Goal: Navigation & Orientation: Find specific page/section

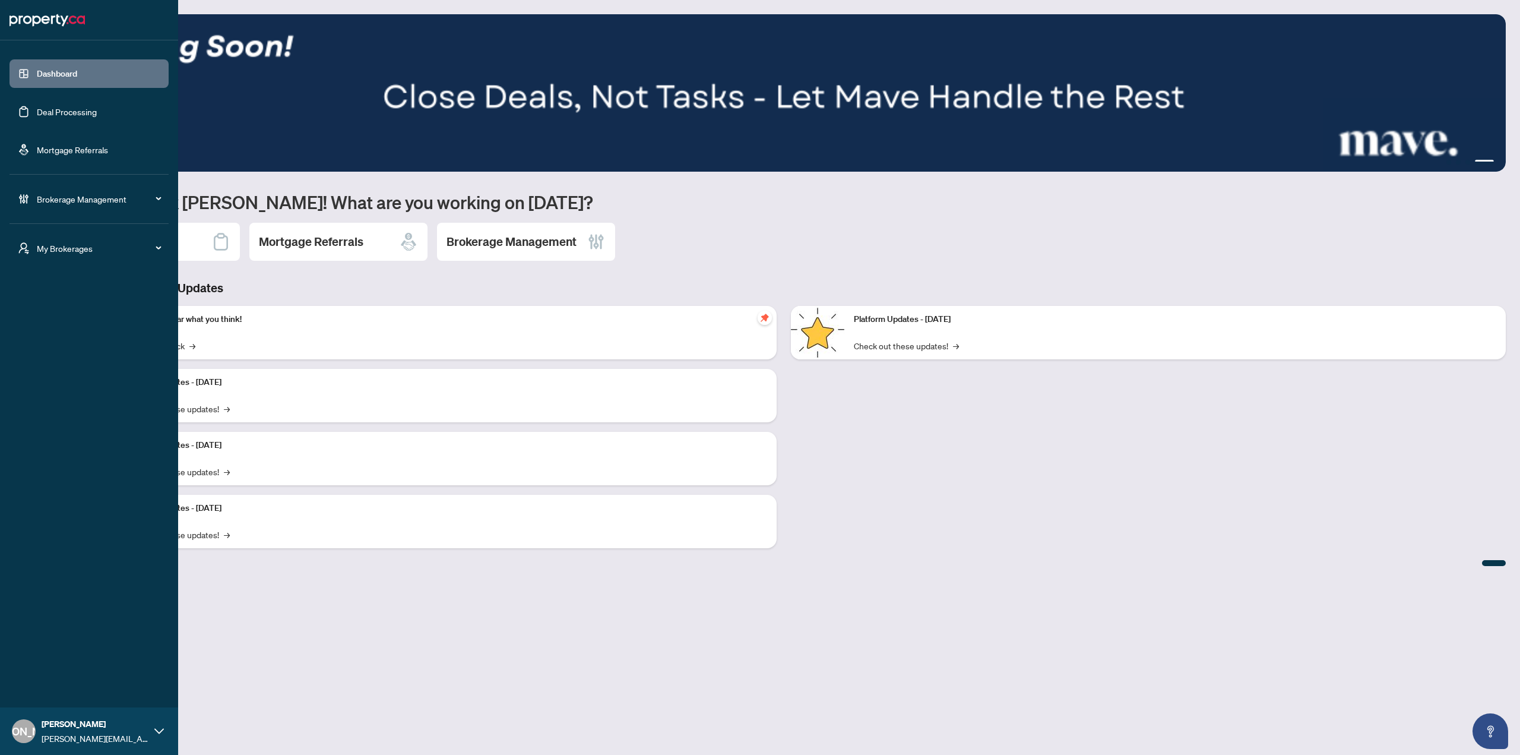
click at [46, 243] on span "My Brokerages" at bounding box center [98, 248] width 123 height 13
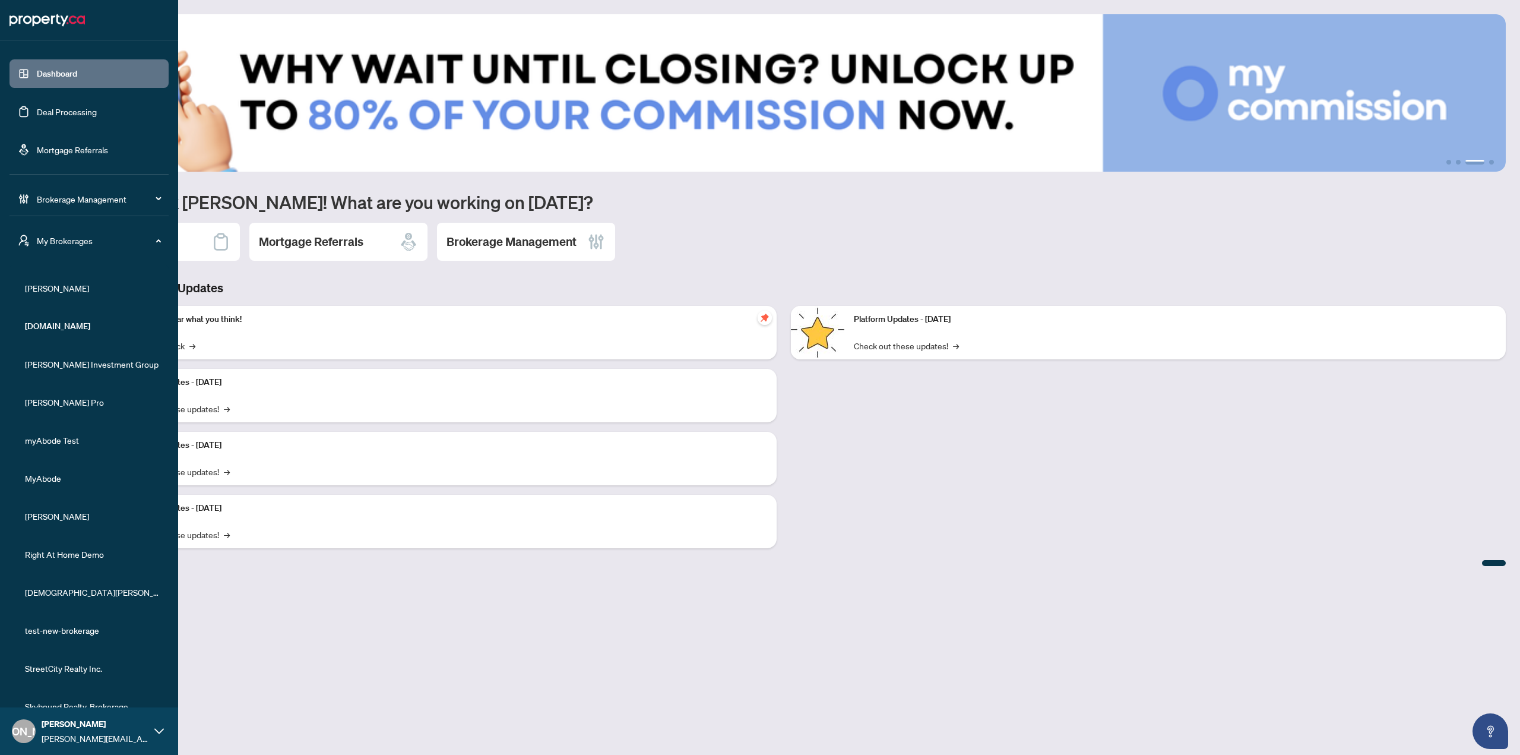
scroll to position [23, 0]
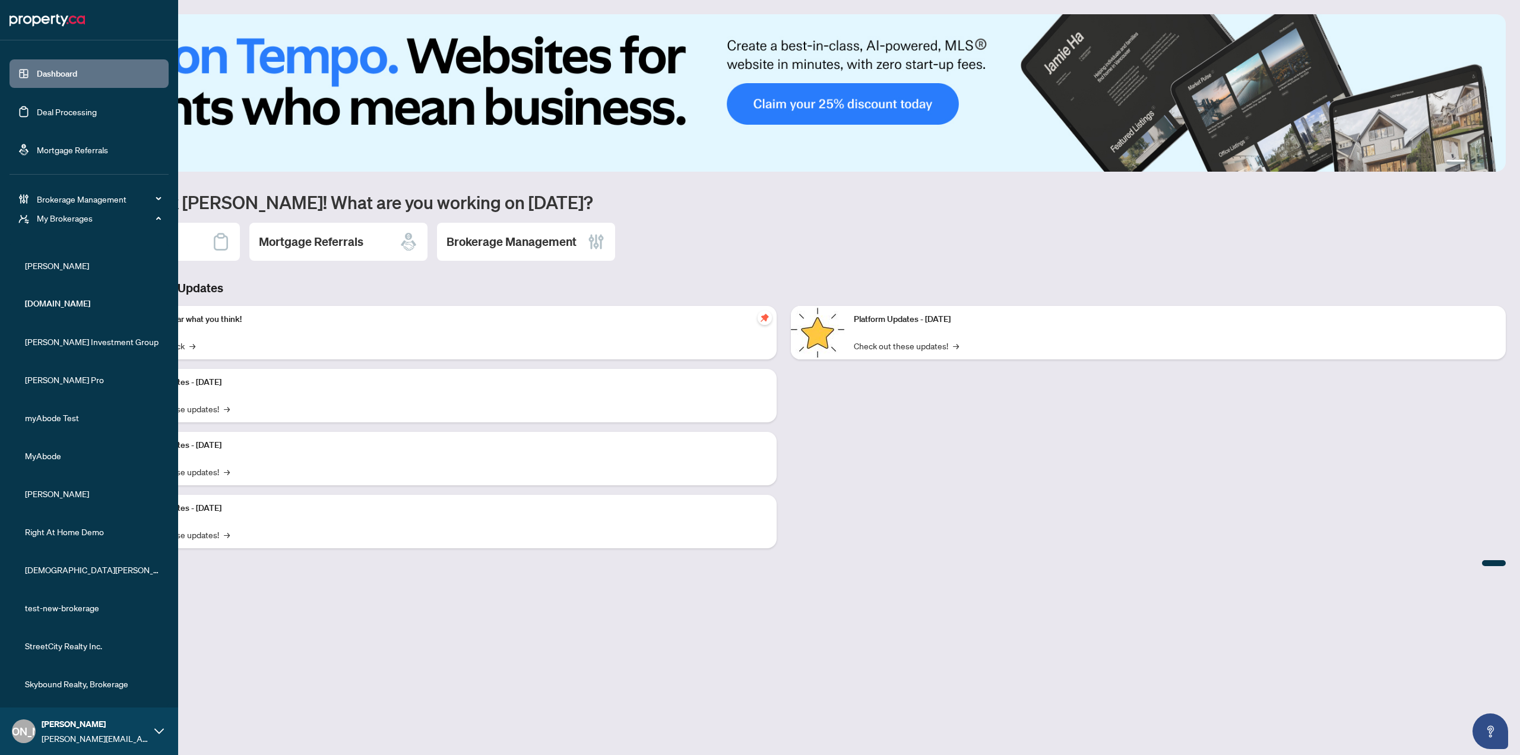
click at [96, 641] on span "StreetCity Realty Inc." at bounding box center [92, 645] width 135 height 13
click at [95, 686] on span "Skybound Realty, Brokerage" at bounding box center [92, 683] width 135 height 13
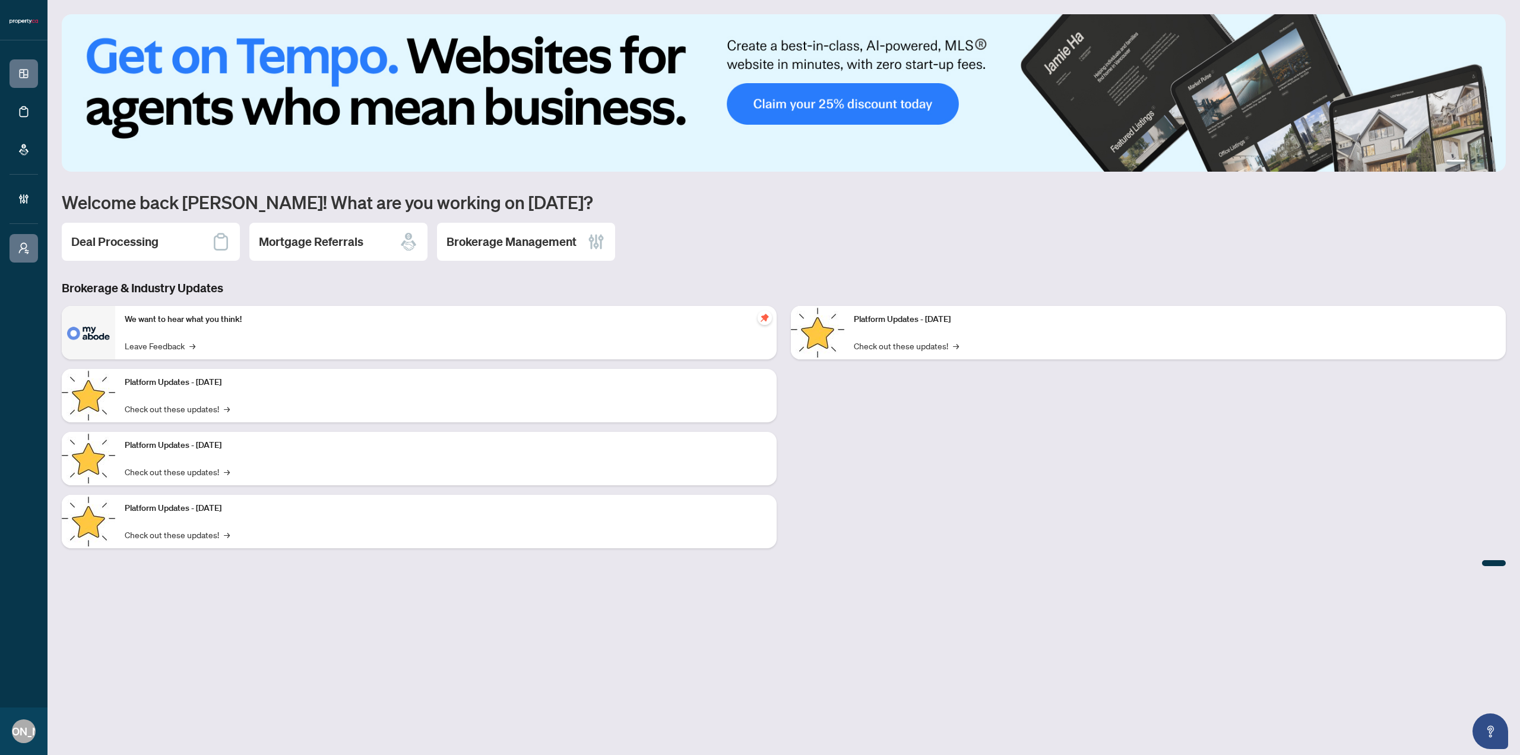
scroll to position [0, 0]
